Goal: Complete application form

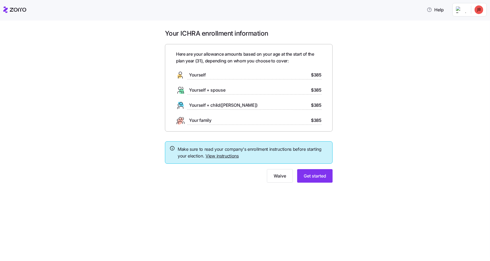
click at [211, 156] on link "View instructions" at bounding box center [221, 155] width 33 height 5
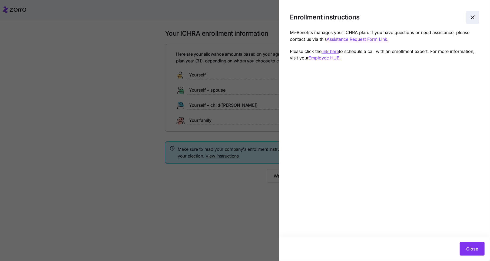
click at [473, 18] on icon "button" at bounding box center [472, 17] width 6 height 6
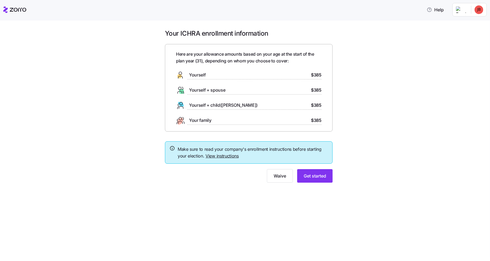
click at [226, 74] on div "Yourself $385" at bounding box center [248, 75] width 145 height 9
click at [225, 92] on span "Yourself + spouse" at bounding box center [207, 90] width 36 height 7
click at [321, 175] on span "Get started" at bounding box center [314, 176] width 22 height 6
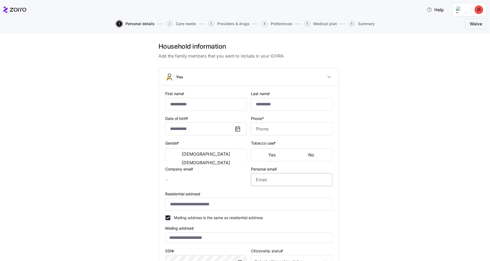
type input "******"
type input "*****"
type input "[PERSON_NAME][EMAIL_ADDRESS][PERSON_NAME][DOMAIN_NAME]"
type input "**********"
checkbox input "true"
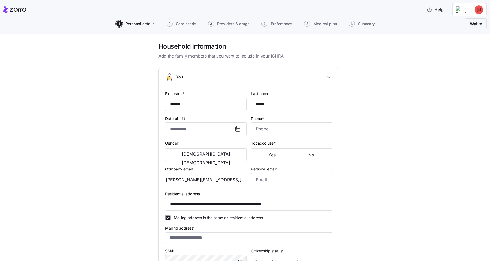
type input "**********"
type input "[PHONE_NUMBER]"
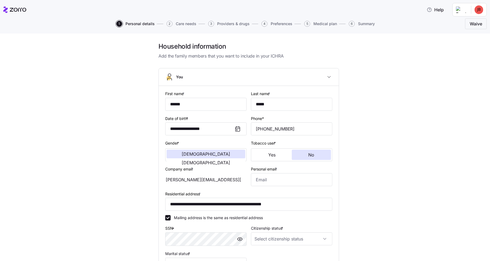
scroll to position [63, 0]
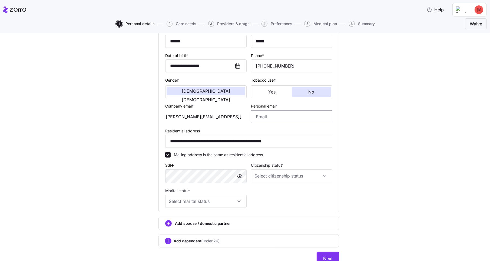
drag, startPoint x: 270, startPoint y: 117, endPoint x: 277, endPoint y: 116, distance: 6.9
click at [270, 117] on input "Personal email *" at bounding box center [291, 116] width 81 height 13
type input "[EMAIL_ADDRESS][DOMAIN_NAME]"
click at [410, 128] on div "**********" at bounding box center [248, 125] width 467 height 293
click at [265, 176] on input "Citizenship status *" at bounding box center [291, 175] width 81 height 13
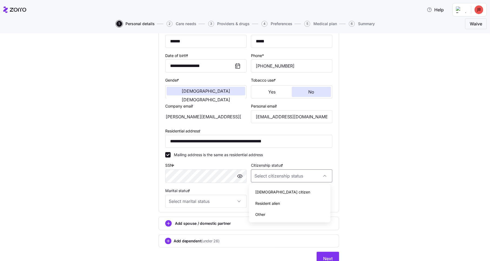
click at [266, 193] on span "[DEMOGRAPHIC_DATA] citizen" at bounding box center [282, 192] width 55 height 6
type input "[DEMOGRAPHIC_DATA] citizen"
click at [180, 196] on input "Marital status *" at bounding box center [205, 201] width 81 height 13
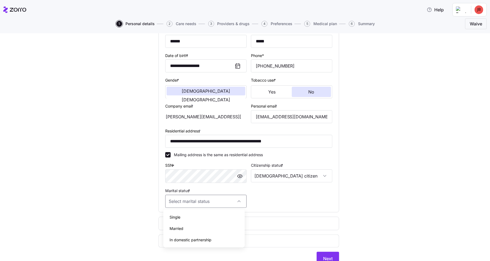
click at [176, 217] on span "Single" at bounding box center [175, 217] width 11 height 6
type input "Single"
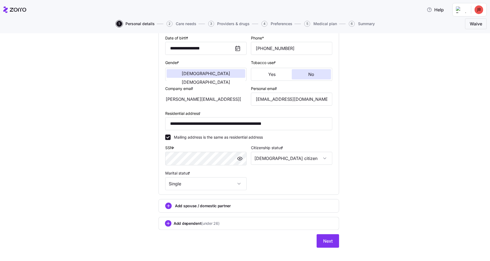
scroll to position [86, 0]
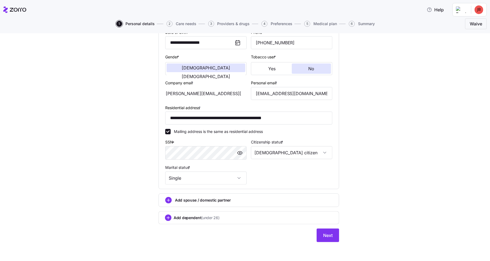
click at [178, 201] on span "Add spouse / domestic partner" at bounding box center [203, 200] width 56 height 5
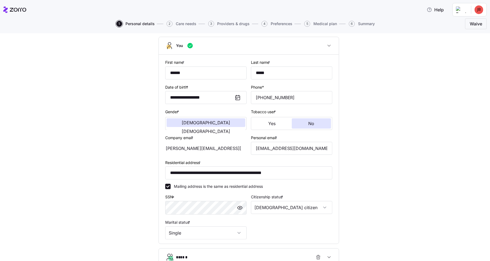
scroll to position [158, 0]
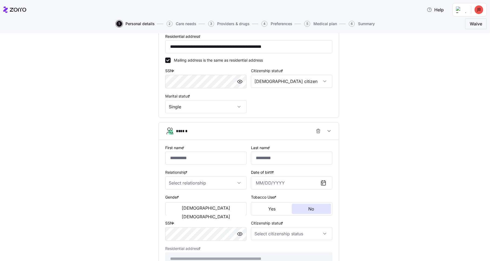
click at [106, 190] on div "**********" at bounding box center [248, 98] width 467 height 427
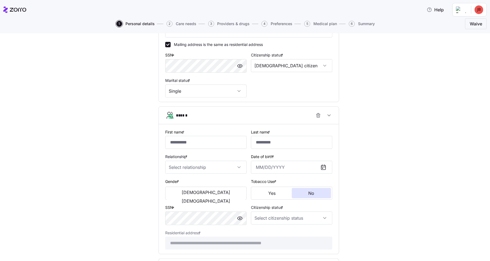
scroll to position [221, 0]
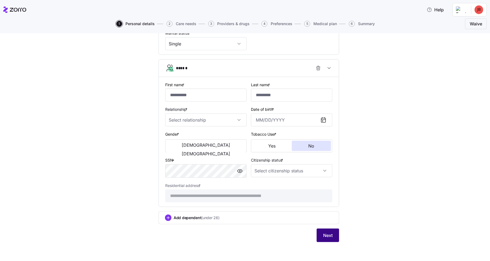
click at [321, 238] on button "Next" at bounding box center [327, 236] width 22 height 14
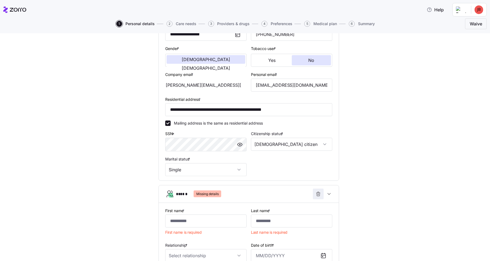
click at [315, 193] on icon "button" at bounding box center [317, 193] width 5 height 5
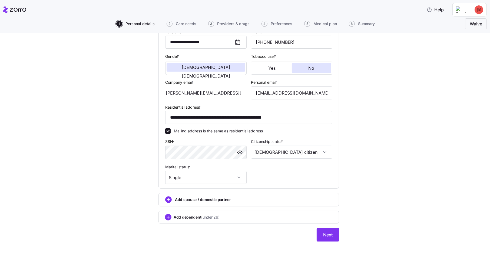
scroll to position [86, 0]
click at [326, 235] on span "Next" at bounding box center [327, 235] width 9 height 6
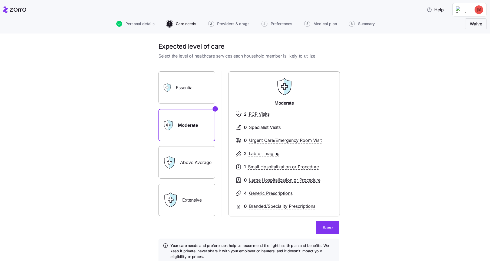
click at [188, 88] on label "Essential" at bounding box center [186, 87] width 57 height 32
click at [0, 0] on input "Essential" at bounding box center [0, 0] width 0 height 0
click at [189, 113] on label "Moderate" at bounding box center [186, 125] width 57 height 32
click at [0, 0] on input "Moderate" at bounding box center [0, 0] width 0 height 0
click at [189, 165] on label "Above Average" at bounding box center [186, 162] width 57 height 32
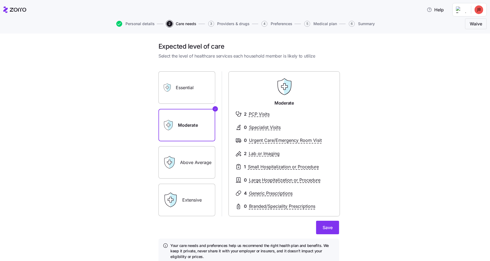
click at [0, 0] on input "Above Average" at bounding box center [0, 0] width 0 height 0
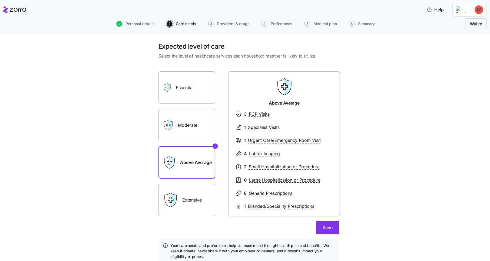
click at [187, 128] on label "Moderate" at bounding box center [186, 125] width 57 height 32
click at [0, 0] on input "Moderate" at bounding box center [0, 0] width 0 height 0
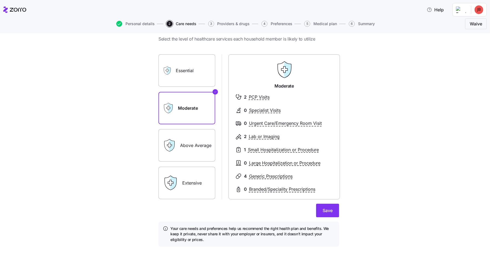
scroll to position [22, 0]
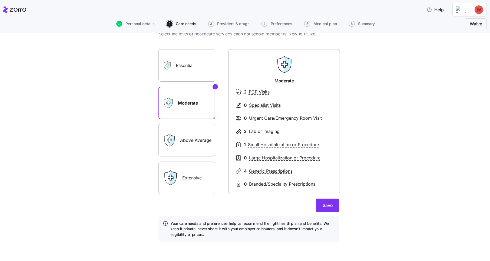
click at [192, 142] on label "Above Average" at bounding box center [186, 140] width 57 height 32
click at [0, 0] on input "Above Average" at bounding box center [0, 0] width 0 height 0
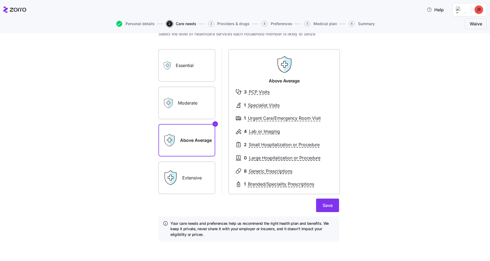
click at [205, 178] on label "Extensive" at bounding box center [186, 178] width 57 height 32
click at [0, 0] on input "Extensive" at bounding box center [0, 0] width 0 height 0
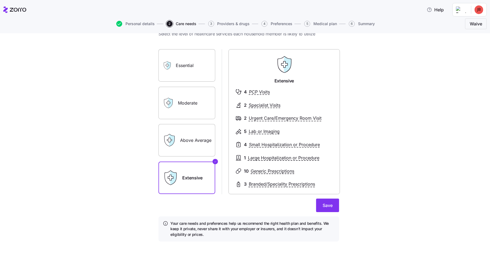
click at [185, 142] on label "Above Average" at bounding box center [186, 140] width 57 height 32
click at [0, 0] on input "Above Average" at bounding box center [0, 0] width 0 height 0
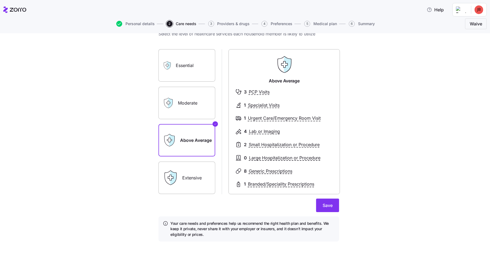
drag, startPoint x: 182, startPoint y: 114, endPoint x: 185, endPoint y: 116, distance: 3.4
click at [182, 114] on label "Moderate" at bounding box center [186, 103] width 57 height 32
click at [0, 0] on input "Moderate" at bounding box center [0, 0] width 0 height 0
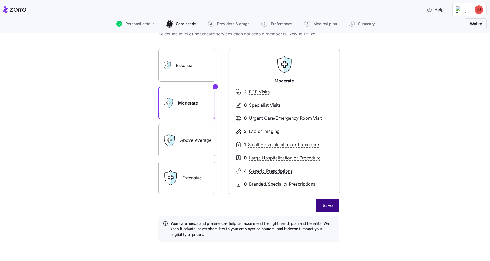
click at [322, 206] on span "Save" at bounding box center [327, 205] width 10 height 6
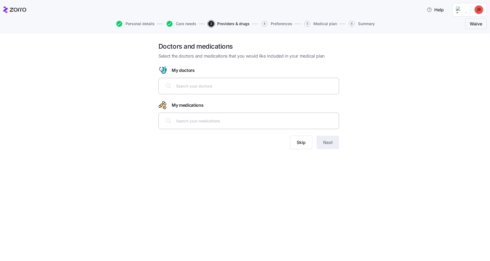
click at [181, 88] on input "text" at bounding box center [255, 86] width 159 height 6
click at [199, 122] on input "text" at bounding box center [255, 121] width 159 height 6
click at [203, 88] on input "text" at bounding box center [255, 86] width 159 height 6
click at [16, 10] on icon at bounding box center [14, 9] width 23 height 6
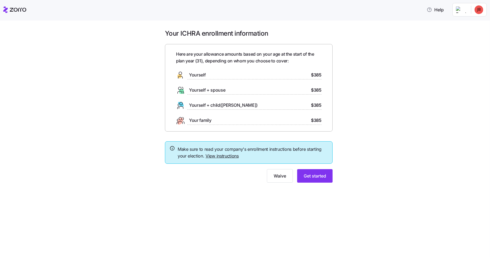
click at [478, 10] on html "Help Your ICHRA enrollment information Here are your allowance amounts based on…" at bounding box center [245, 129] width 490 height 258
